Goal: Information Seeking & Learning: Learn about a topic

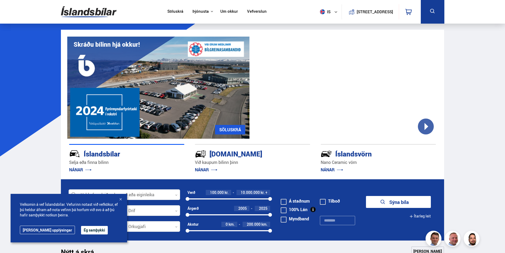
click at [81, 229] on button "Ég samþykki" at bounding box center [94, 230] width 27 height 8
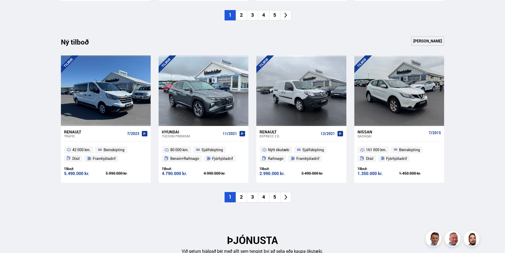
scroll to position [529, 0]
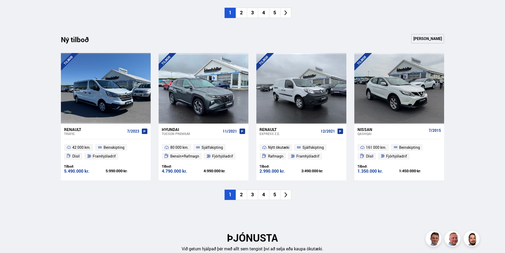
click at [276, 193] on li "5" at bounding box center [274, 194] width 11 height 10
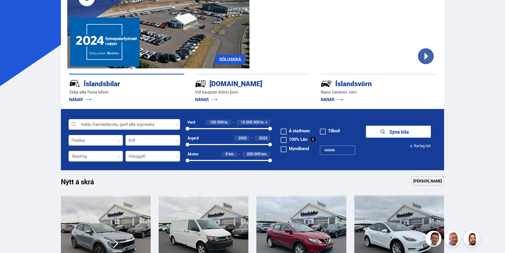
scroll to position [53, 0]
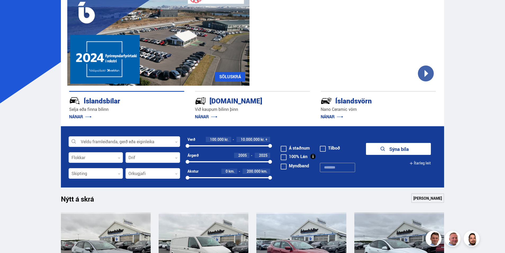
click at [235, 75] on link "SÖLUSKRÁ" at bounding box center [230, 77] width 30 height 10
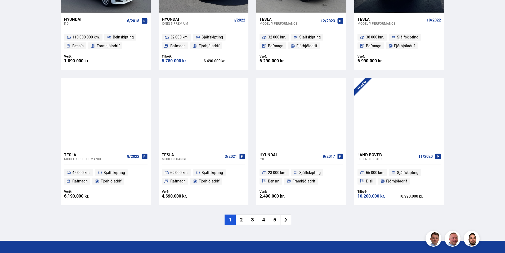
scroll to position [741, 0]
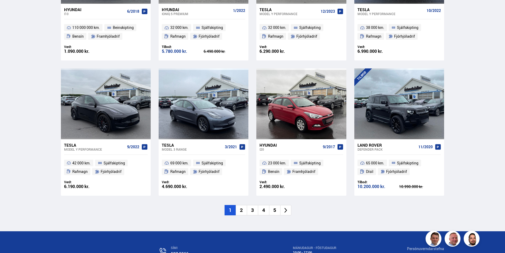
click at [241, 205] on li "2" at bounding box center [241, 210] width 11 height 10
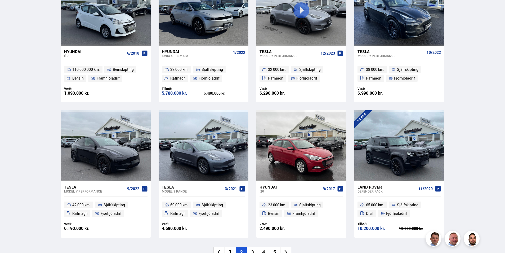
scroll to position [569, 0]
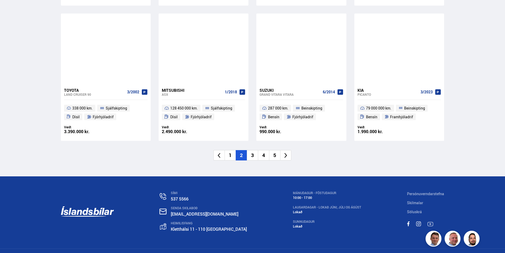
scroll to position [794, 0]
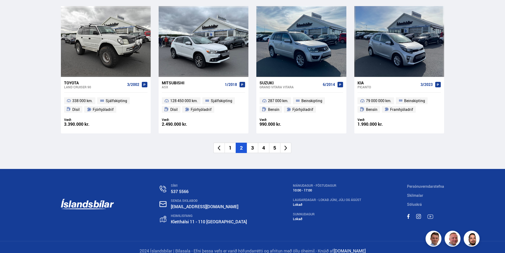
click at [252, 149] on li "3" at bounding box center [252, 147] width 11 height 10
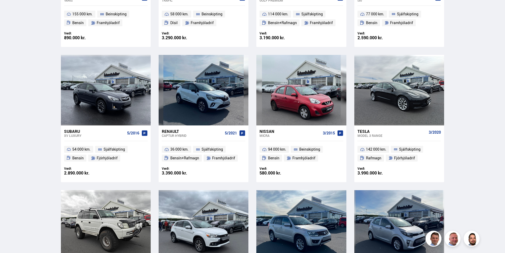
scroll to position [397, 0]
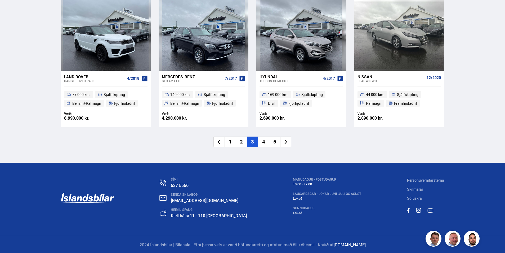
scroll to position [802, 0]
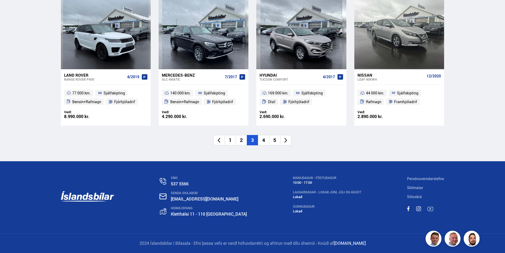
click at [263, 141] on li "4" at bounding box center [263, 140] width 11 height 10
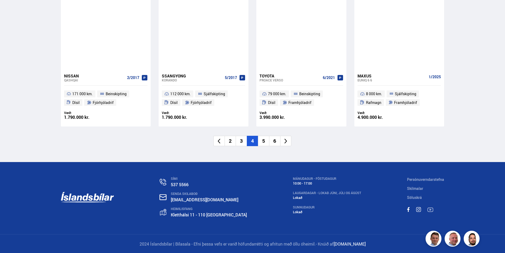
scroll to position [802, 0]
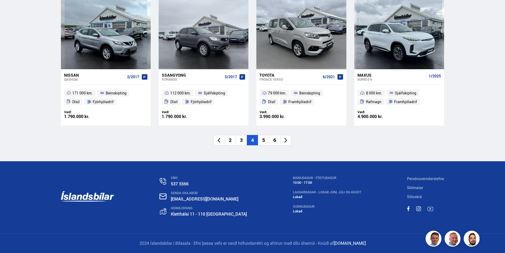
click at [263, 139] on li "5" at bounding box center [263, 140] width 11 height 10
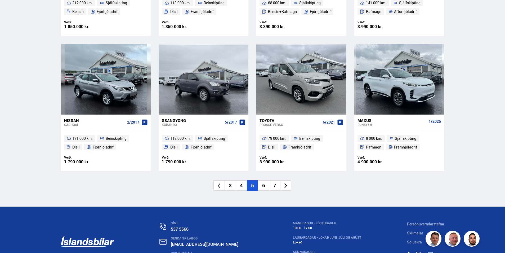
scroll to position [401, 0]
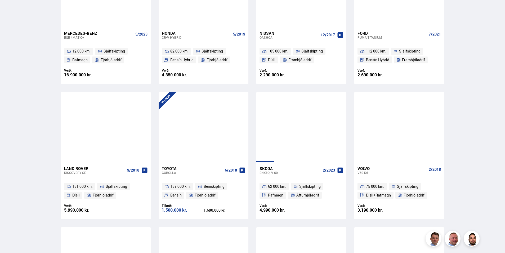
scroll to position [609, 0]
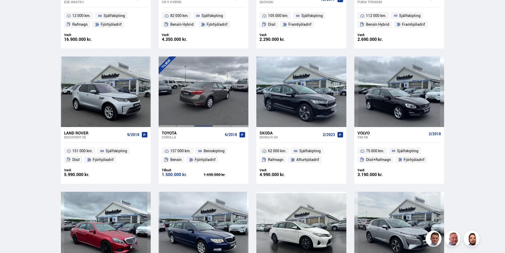
click at [210, 116] on div at bounding box center [203, 91] width 18 height 70
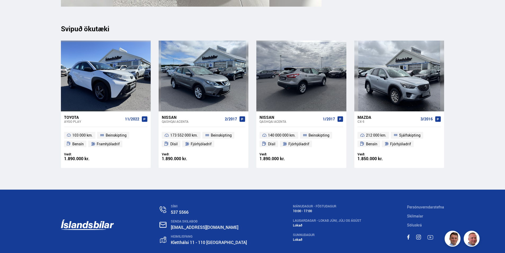
scroll to position [5618, 0]
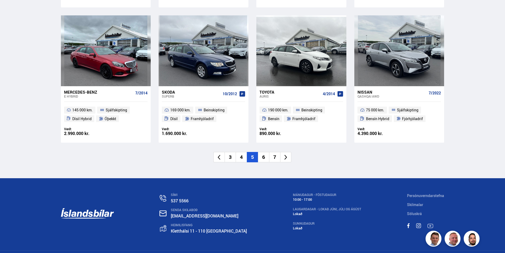
scroll to position [798, 0]
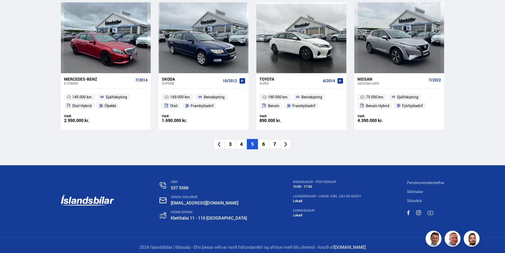
click at [265, 145] on li "6" at bounding box center [263, 144] width 11 height 10
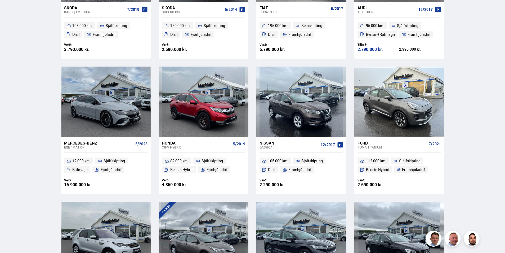
scroll to position [0, 0]
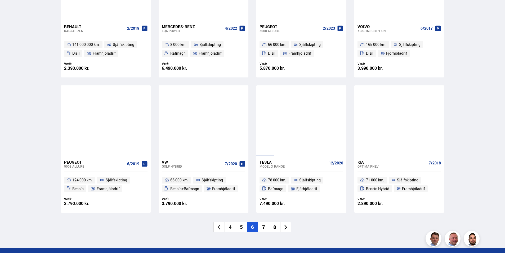
scroll to position [768, 0]
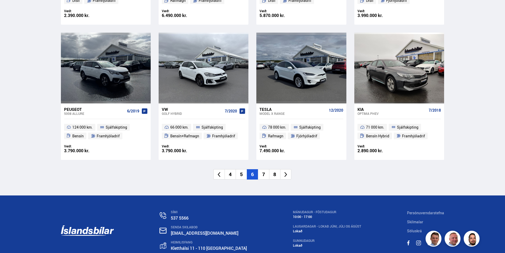
click at [264, 176] on li "7" at bounding box center [263, 174] width 11 height 10
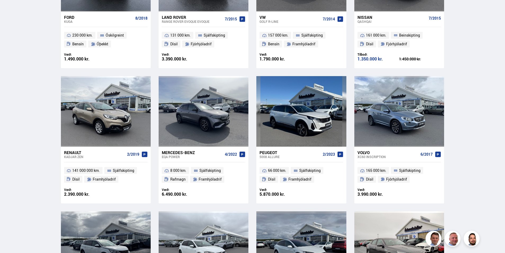
scroll to position [384, 0]
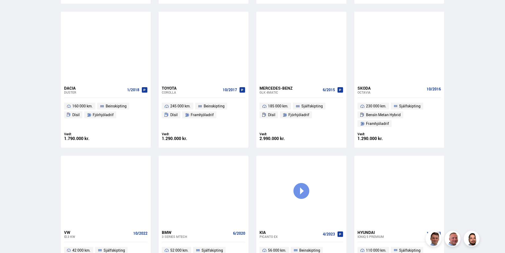
scroll to position [715, 0]
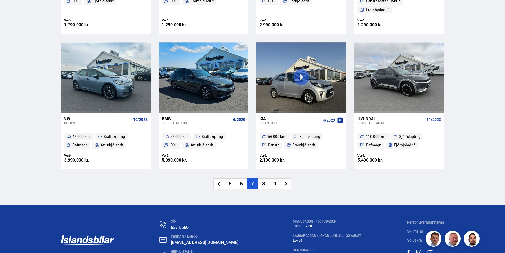
click at [265, 178] on li "8" at bounding box center [263, 183] width 11 height 10
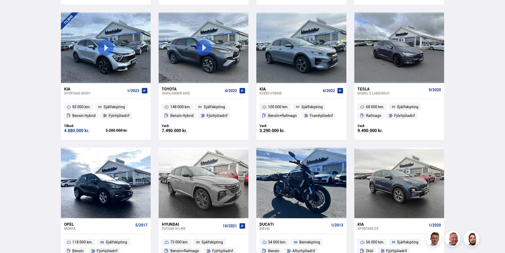
scroll to position [177, 0]
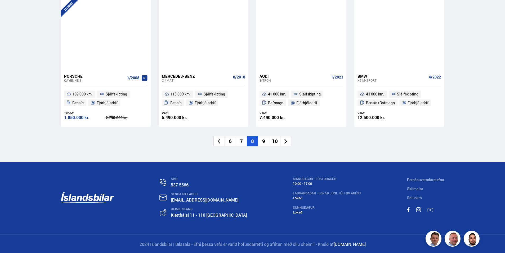
scroll to position [802, 0]
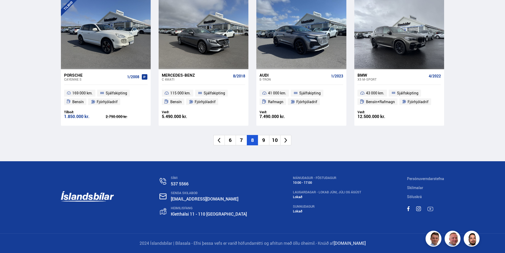
click at [262, 139] on li "9" at bounding box center [263, 140] width 11 height 10
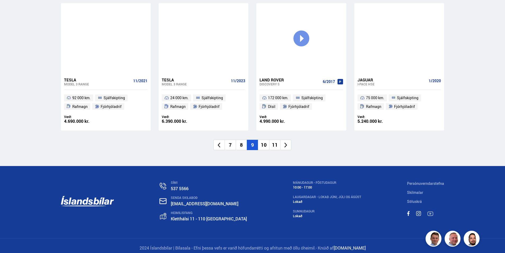
scroll to position [802, 0]
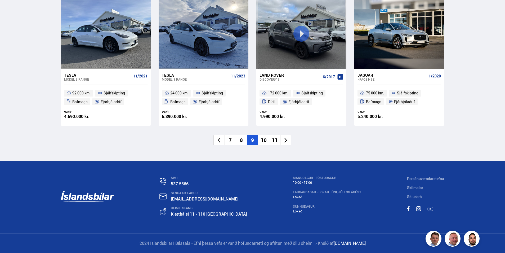
click at [262, 138] on li "10" at bounding box center [263, 140] width 11 height 10
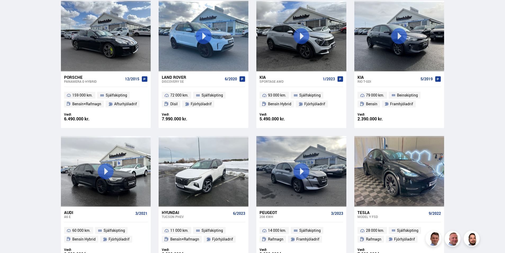
scroll to position [303, 0]
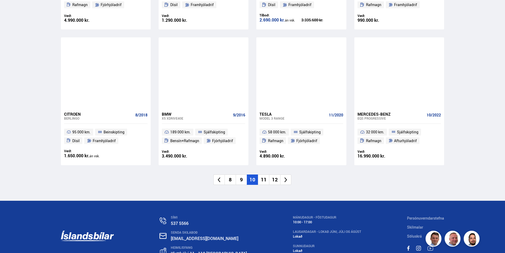
scroll to position [794, 0]
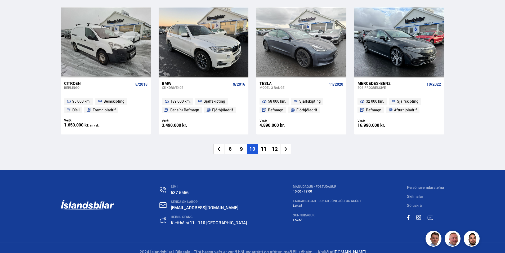
click at [264, 148] on li "11" at bounding box center [263, 148] width 11 height 10
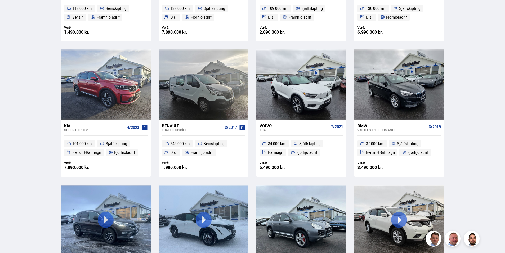
scroll to position [0, 0]
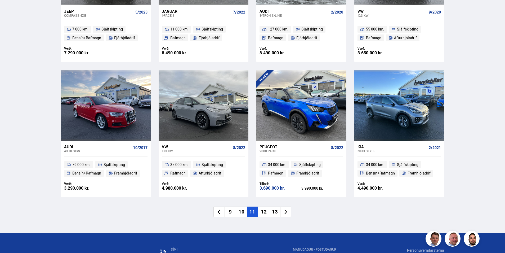
scroll to position [741, 0]
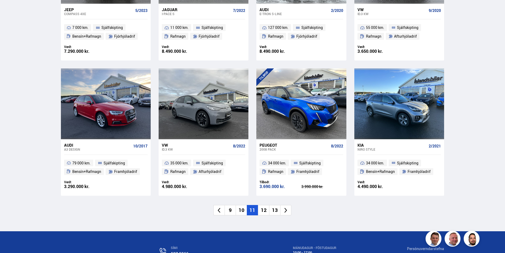
click at [264, 205] on li "12" at bounding box center [263, 210] width 11 height 10
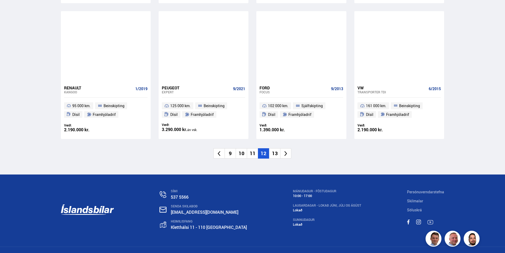
scroll to position [794, 0]
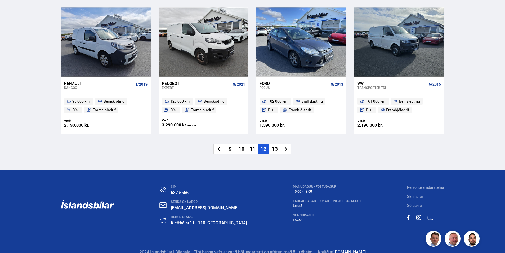
click at [276, 147] on li "13" at bounding box center [274, 148] width 11 height 10
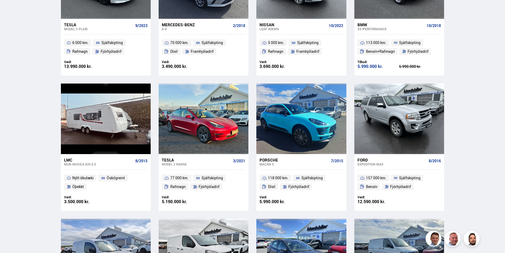
scroll to position [493, 0]
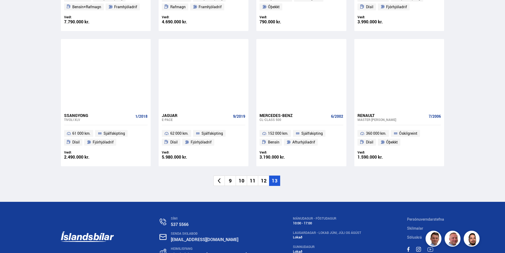
scroll to position [344, 0]
